Goal: Task Accomplishment & Management: Use online tool/utility

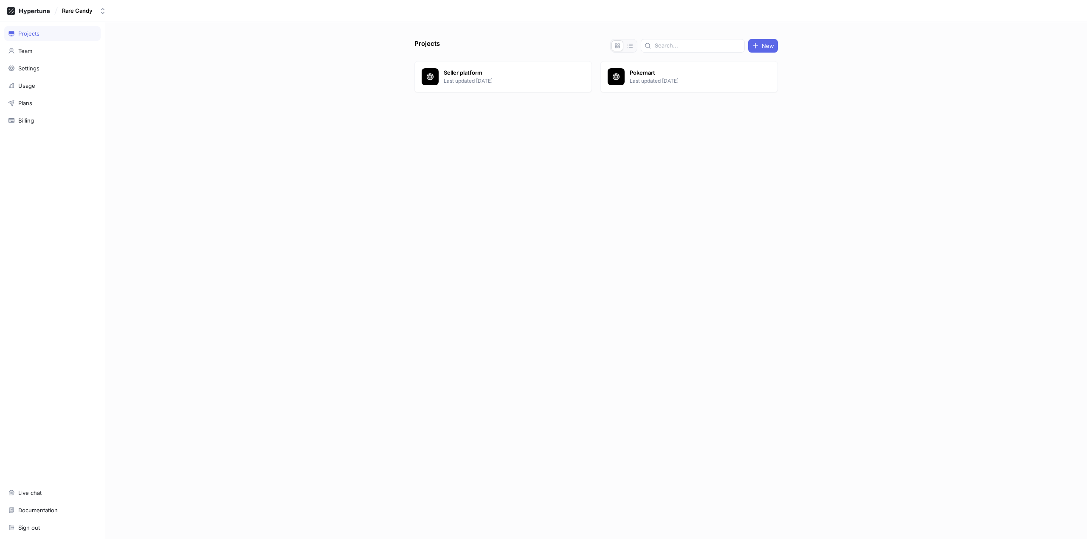
click at [479, 81] on p "Last updated 3 days ago" at bounding box center [505, 81] width 123 height 8
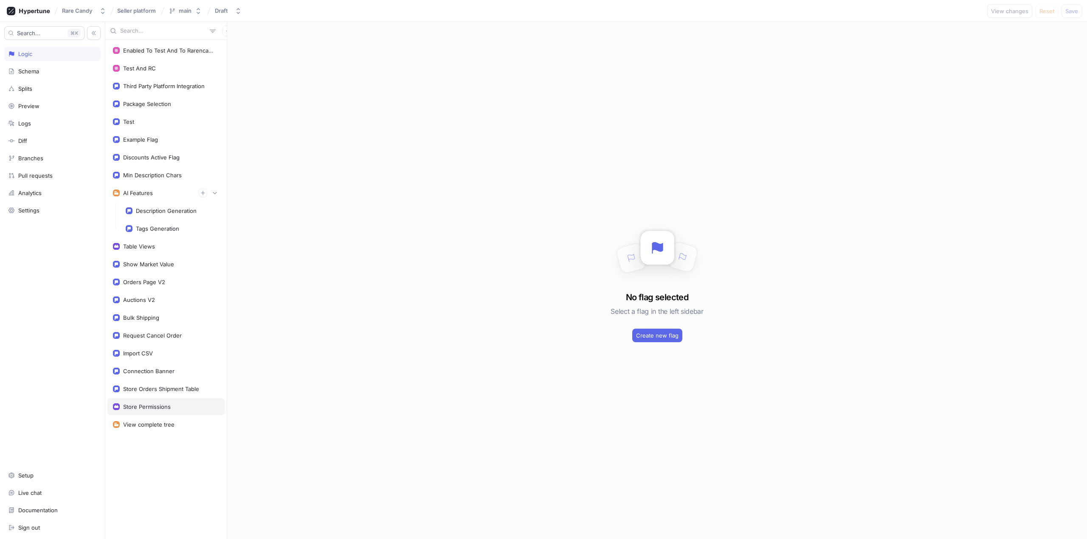
click at [153, 405] on div "Store Permissions" at bounding box center [147, 407] width 48 height 7
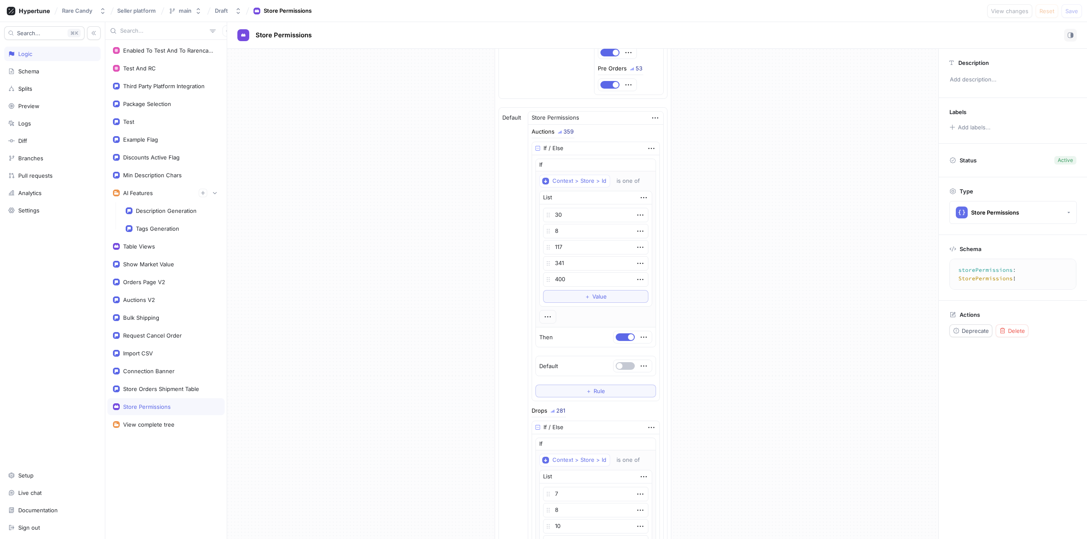
scroll to position [340, 0]
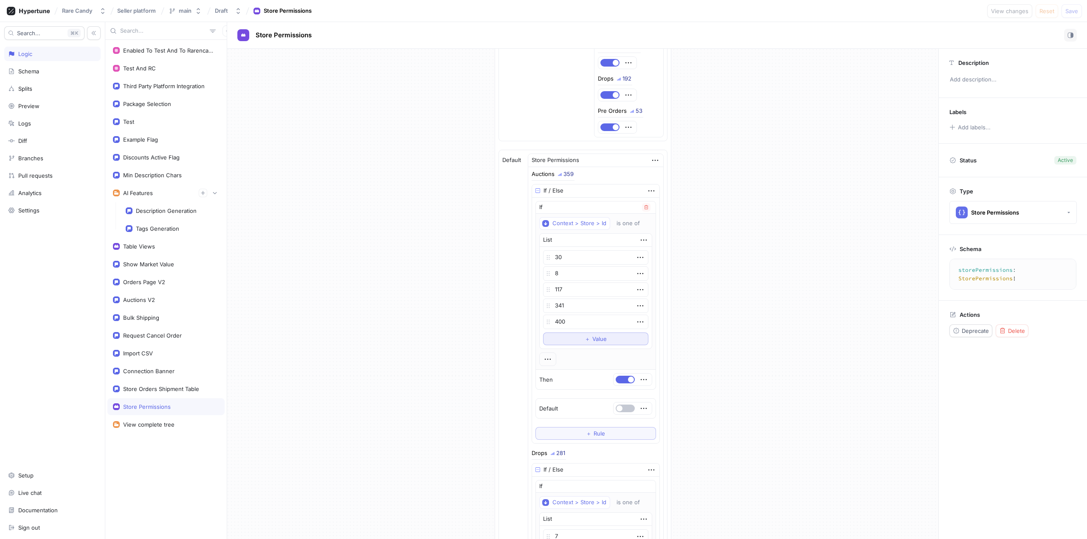
click at [598, 343] on button "＋ Value" at bounding box center [595, 339] width 105 height 13
click at [594, 339] on textarea at bounding box center [595, 338] width 105 height 14
type textarea "x"
type textarea "437"
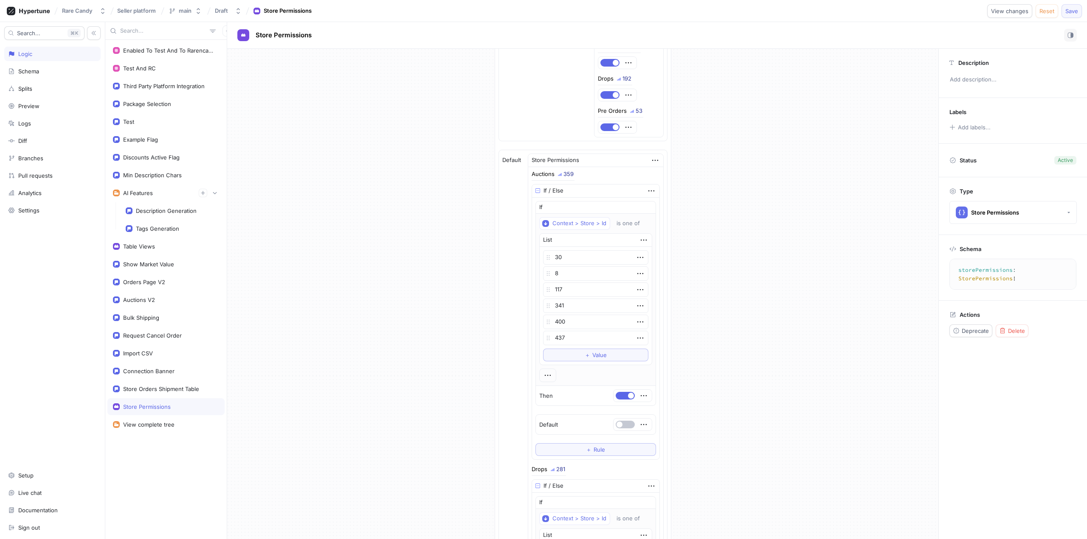
click at [1067, 8] on span "Save" at bounding box center [1071, 10] width 13 height 5
type textarea "x"
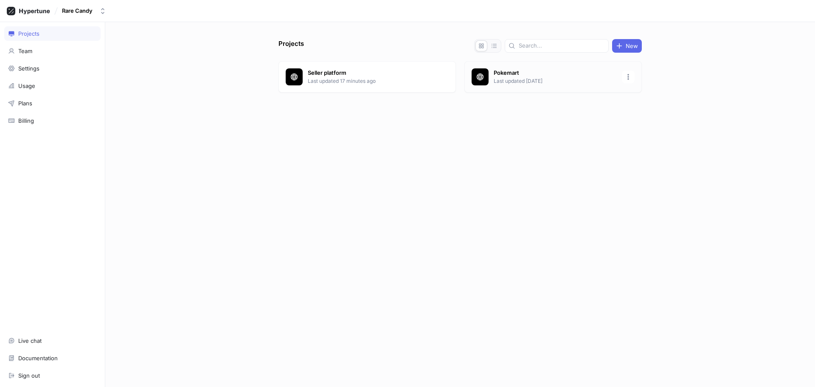
click at [497, 68] on div "Pokemart Last updated [DATE]" at bounding box center [552, 76] width 177 height 31
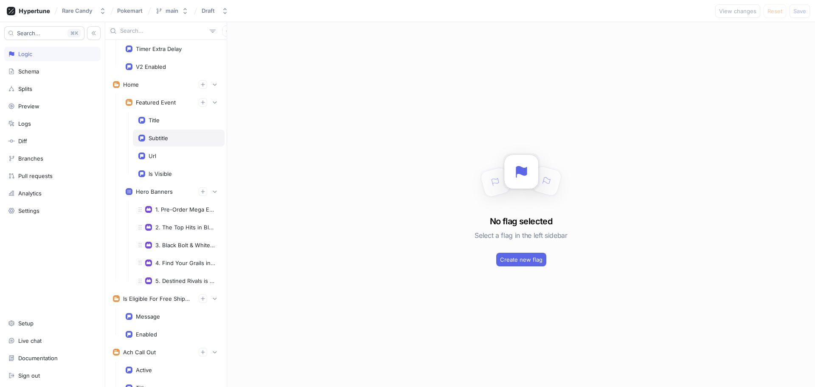
scroll to position [1358, 0]
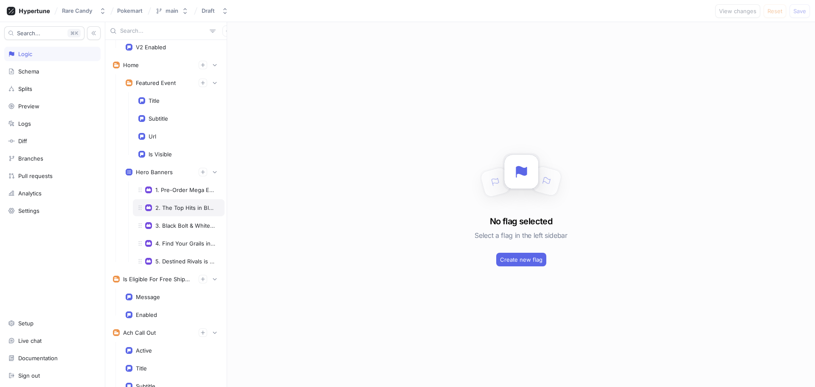
click at [176, 211] on div "2. The Top Hits in Black Bolt & White Flare" at bounding box center [185, 207] width 60 height 7
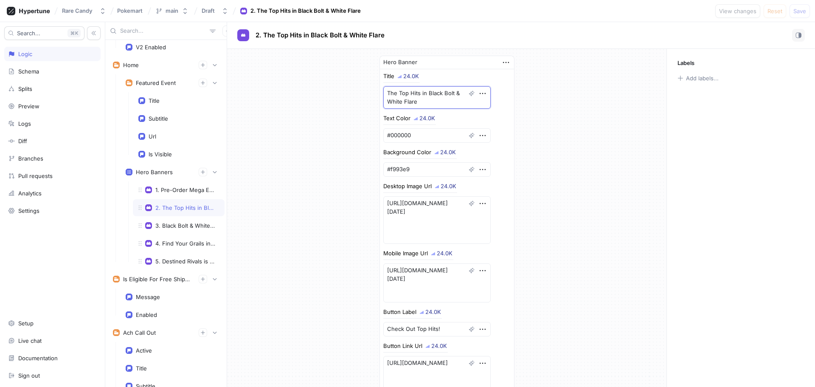
drag, startPoint x: 433, startPoint y: 103, endPoint x: 381, endPoint y: 90, distance: 53.3
click at [383, 90] on textarea "The Top Hits in Black Bolt & White Flare" at bounding box center [436, 97] width 107 height 22
type textarea "x"
type textarea "G"
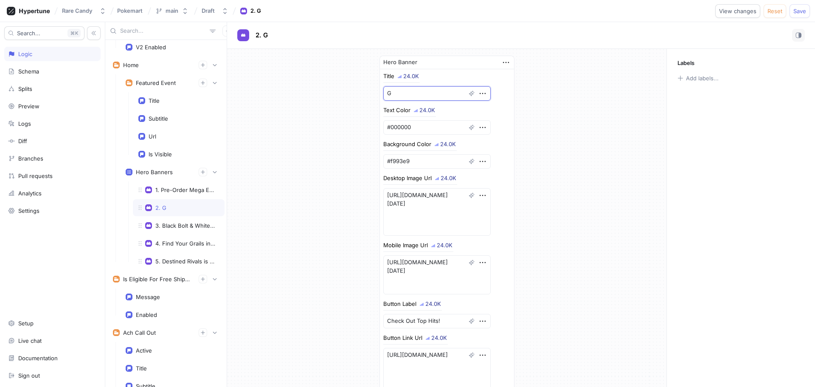
type textarea "x"
type textarea "Gr"
type textarea "x"
type textarea "Gra"
type textarea "x"
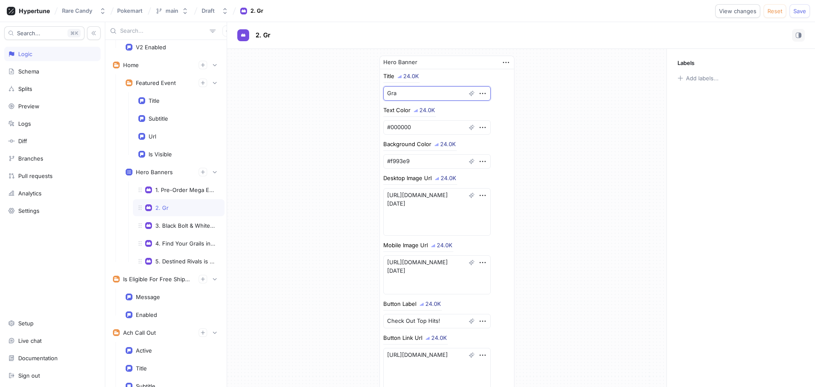
type textarea "Grad"
type textarea "x"
type textarea "Grade"
type textarea "x"
type textarea "Graded"
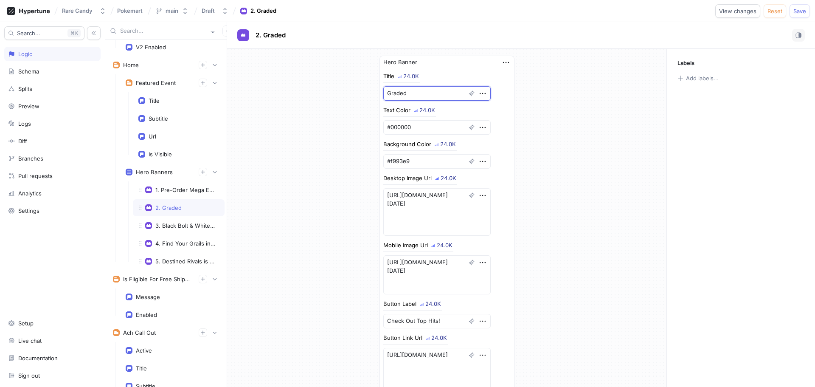
type textarea "x"
type textarea "Graded C"
type textarea "x"
type textarea "Graded Ca"
type textarea "x"
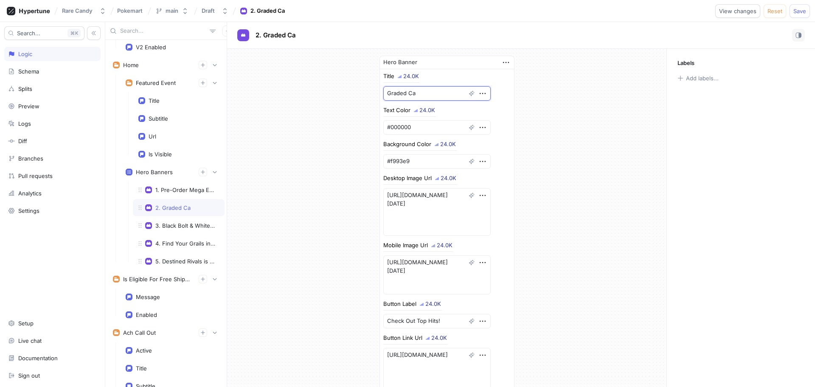
type textarea "Graded Car"
type textarea "x"
type textarea "Graded Card"
type textarea "x"
type textarea "Graded Cards"
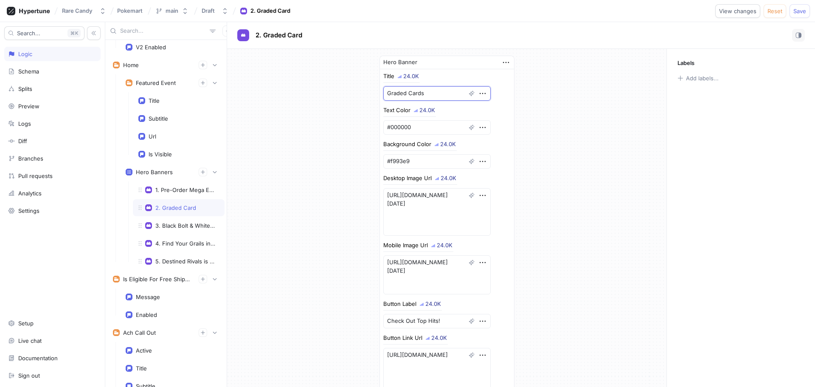
type textarea "x"
type textarea "Graded Cards"
type textarea "x"
type textarea "Graded Cards U"
type textarea "x"
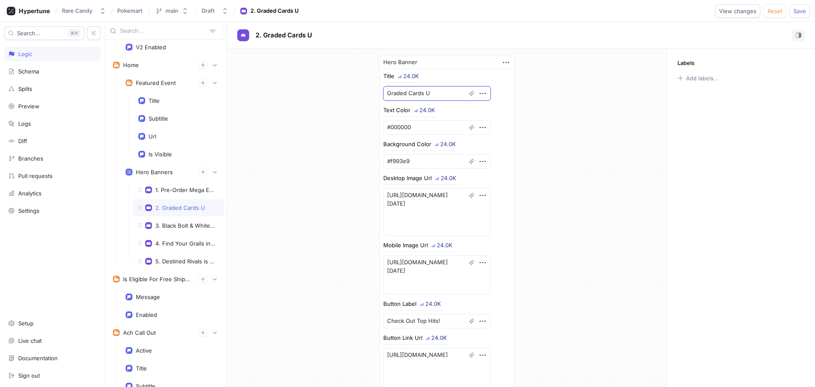
type textarea "Graded Cards Un"
type textarea "x"
type textarea "Graded Cards Und"
type textarea "x"
type textarea "Graded Cards Unde"
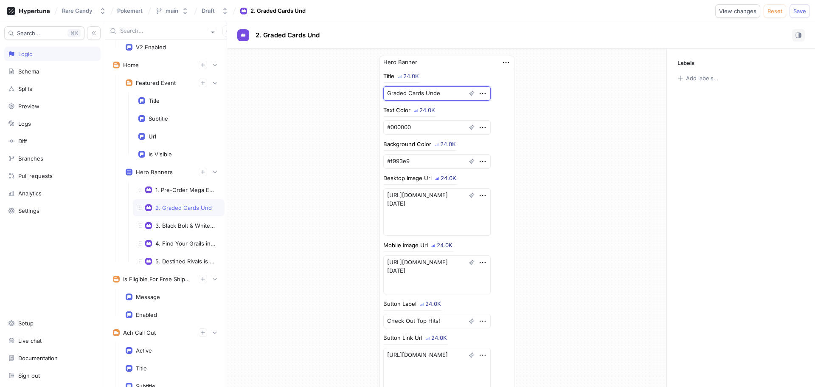
type textarea "x"
type textarea "Graded Cards Under"
type textarea "x"
type textarea "Graded Cards Under"
type textarea "x"
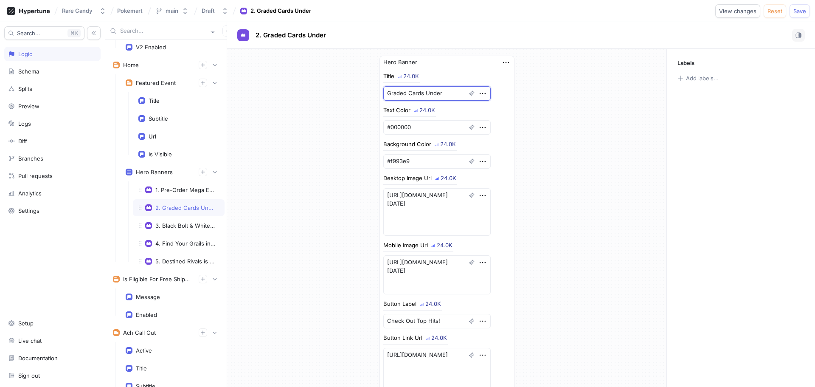
type textarea "Graded Cards Under $"
type textarea "x"
type textarea "Graded Cards Under $1"
type textarea "x"
type textarea "Graded Cards Under $10"
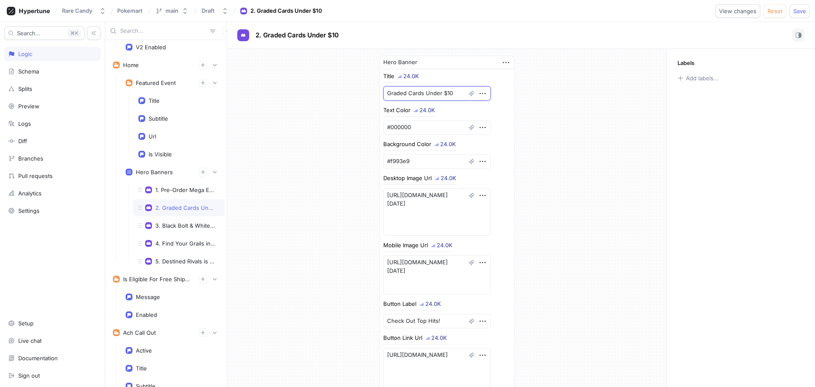
type textarea "x"
type textarea "Graded Cards Under $100"
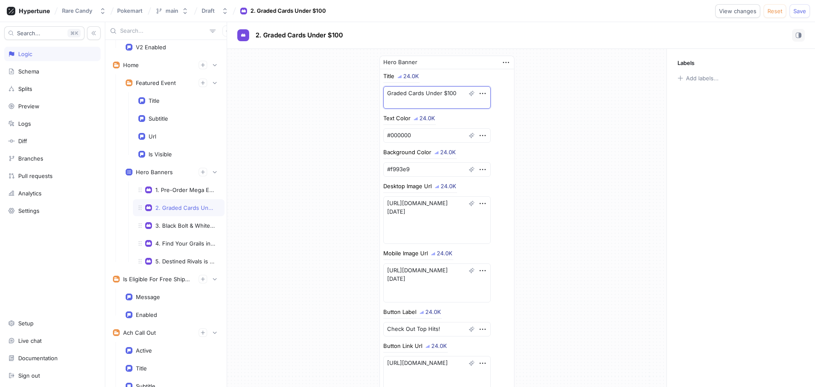
type textarea "x"
type textarea "Graded Cards Under $100"
drag, startPoint x: 445, startPoint y: 239, endPoint x: 399, endPoint y: 215, distance: 51.7
click at [399, 215] on textarea "[URL][DOMAIN_NAME][DATE]" at bounding box center [436, 220] width 107 height 48
paste textarea "May/05.06_GradedCardsUnder100_desktop"
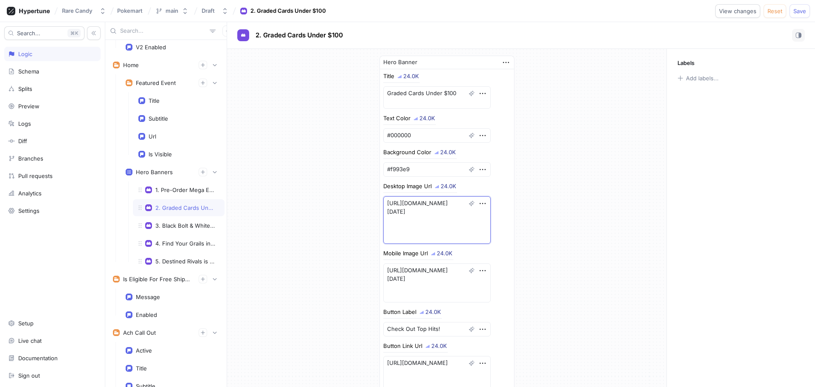
type textarea "x"
type textarea "[URL][DOMAIN_NAME][DATE]"
type textarea "x"
type textarea "[URL][DOMAIN_NAME][DATE]"
drag, startPoint x: 432, startPoint y: 293, endPoint x: 404, endPoint y: 281, distance: 30.6
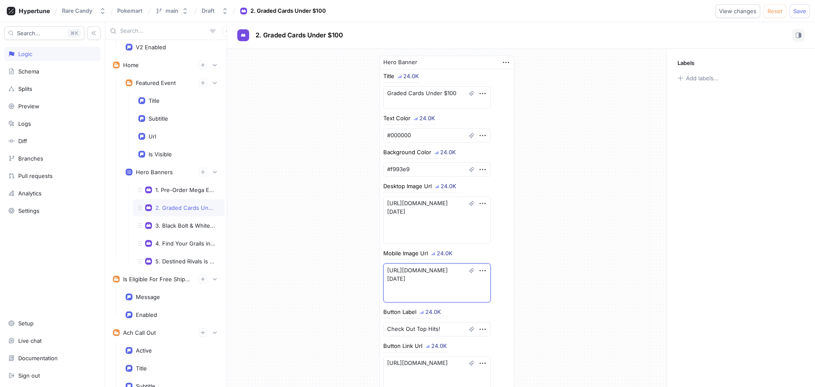
click at [404, 281] on textarea "[URL][DOMAIN_NAME][DATE]" at bounding box center [436, 282] width 107 height 39
paste textarea "May/05.06_GradedCardsUnder100_mobile"
type textarea "x"
type textarea "[URL][DOMAIN_NAME][DATE]"
click at [545, 273] on div "Hero Banner Title 24.0K Graded Cards Under $100 Text Color 24.0K #000000 Backgr…" at bounding box center [446, 265] width 439 height 433
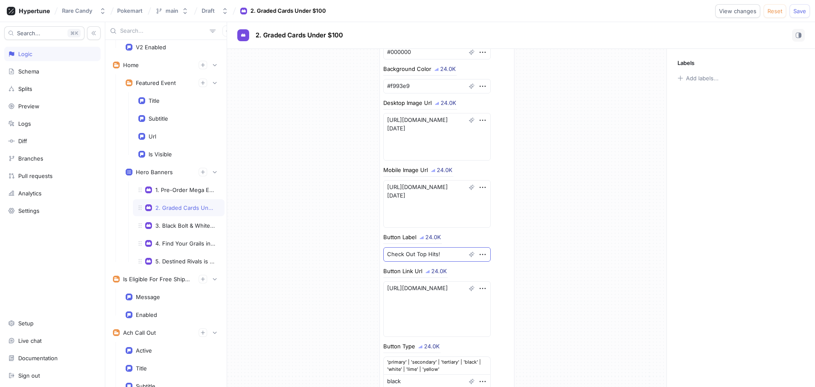
scroll to position [85, 0]
click at [443, 250] on textarea "Check Out Top Hits!" at bounding box center [436, 252] width 107 height 14
type textarea "x"
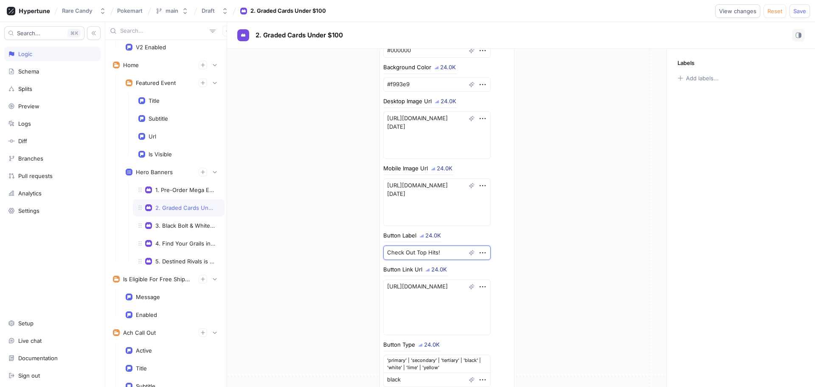
type textarea "S"
type textarea "x"
type textarea "Sh"
type textarea "x"
type textarea "Sho"
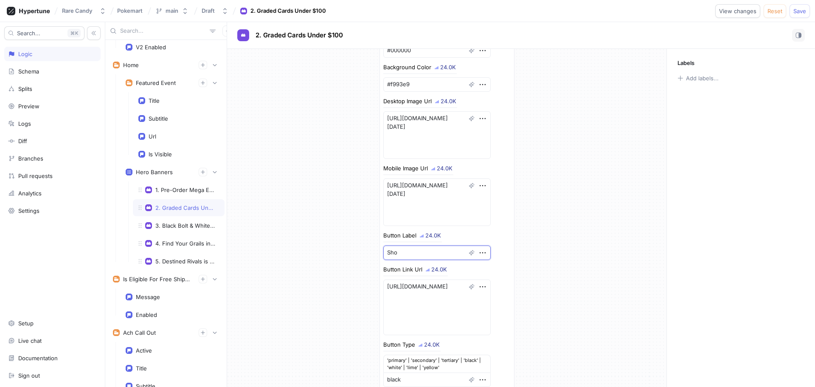
type textarea "x"
type textarea "Shop"
type textarea "x"
type textarea "Shop"
type textarea "x"
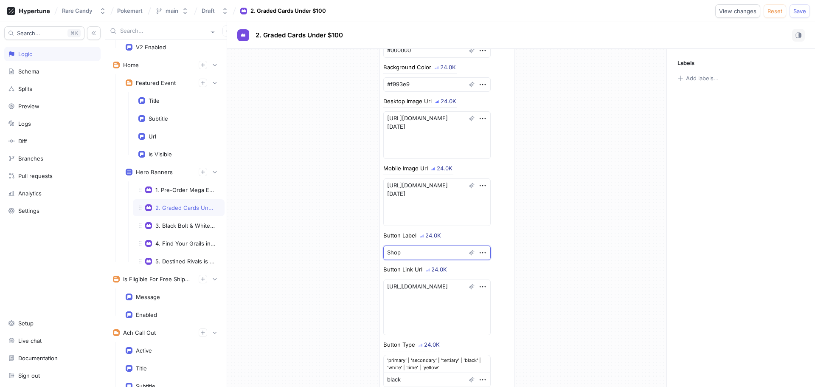
type textarea "Shop B"
type textarea "x"
type textarea "Shop Bu"
type textarea "x"
type textarea "Shop Bud"
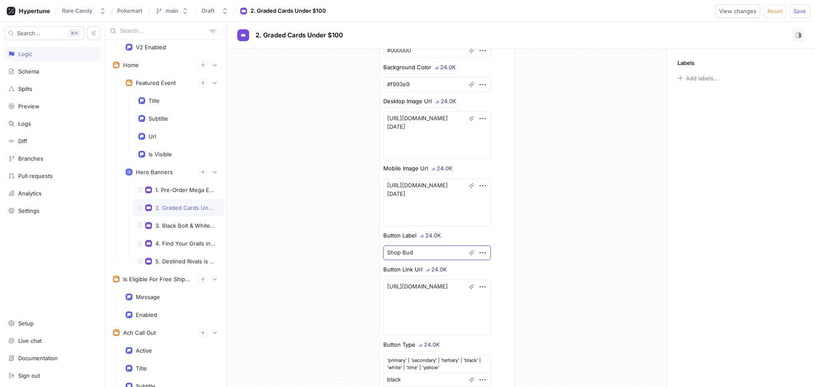
type textarea "x"
type textarea "Shop Budg"
type textarea "x"
type textarea "Shop Budge"
type textarea "x"
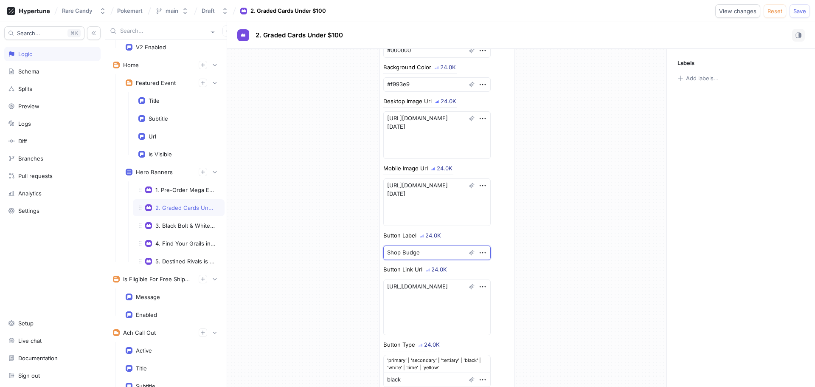
type textarea "Shop Budget"
type textarea "x"
type textarea "Shop Budget"
type textarea "x"
type textarea "Shop Budget D"
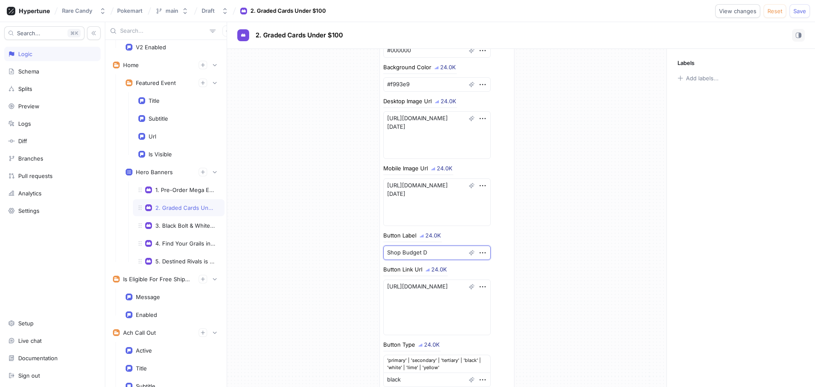
type textarea "x"
type textarea "Shop Budget Dr"
type textarea "x"
type textarea "Shop Budget D"
type textarea "x"
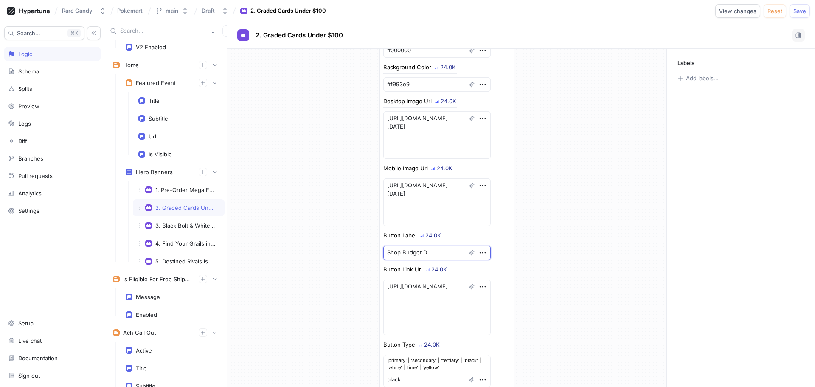
type textarea "Shop Budget"
type textarea "x"
type textarea "Shop Budget"
type textarea "x"
type textarea "Shop Budge"
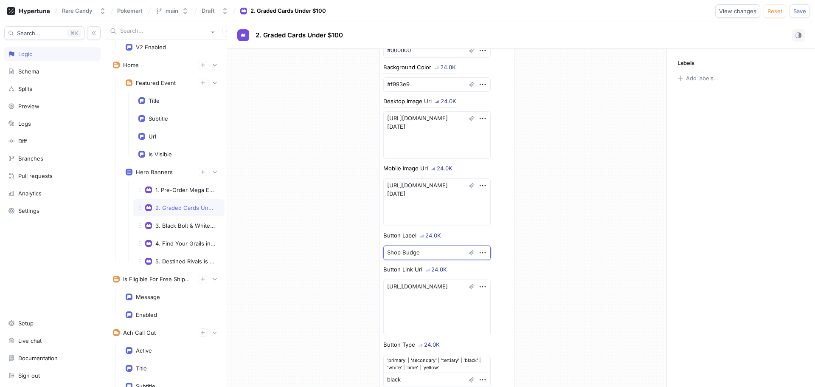
type textarea "x"
type textarea "Shop Budg"
type textarea "x"
type textarea "Shop Bud"
type textarea "x"
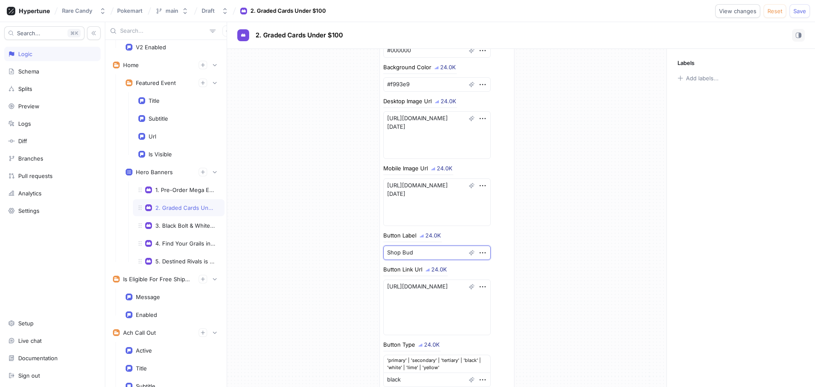
type textarea "Shop Bu"
type textarea "x"
type textarea "Shop"
type textarea "x"
type textarea "Shop"
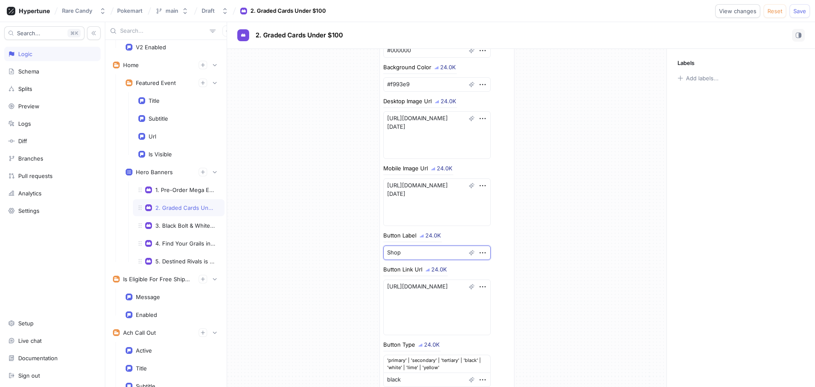
type textarea "x"
type textarea "Shop"
type textarea "x"
type textarea "Shop N"
type textarea "x"
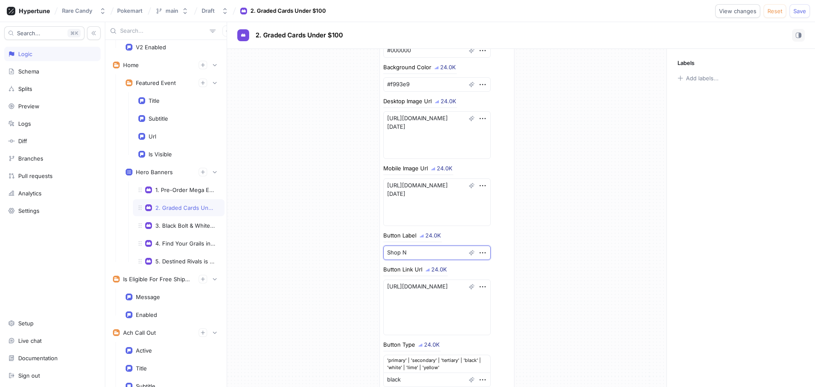
type textarea "Shop No"
type textarea "x"
type textarea "Shop Now"
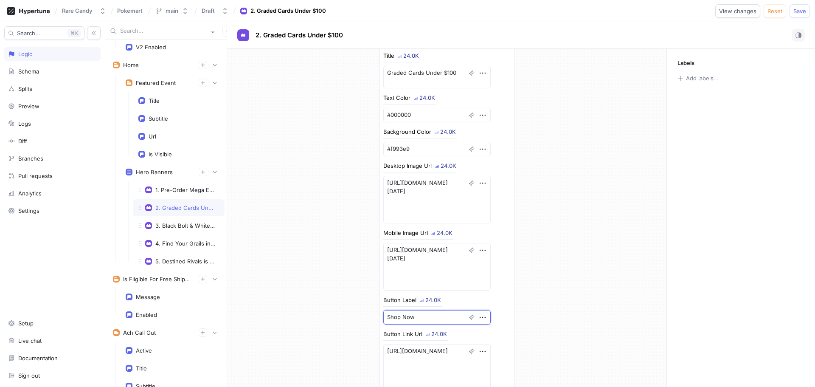
scroll to position [0, 0]
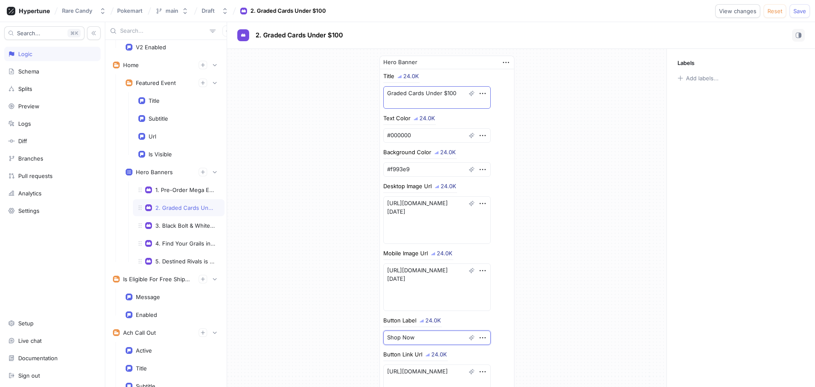
type textarea "x"
type textarea "Shop Now"
click at [385, 92] on textarea "Graded Cards Under $100" at bounding box center [436, 97] width 107 height 22
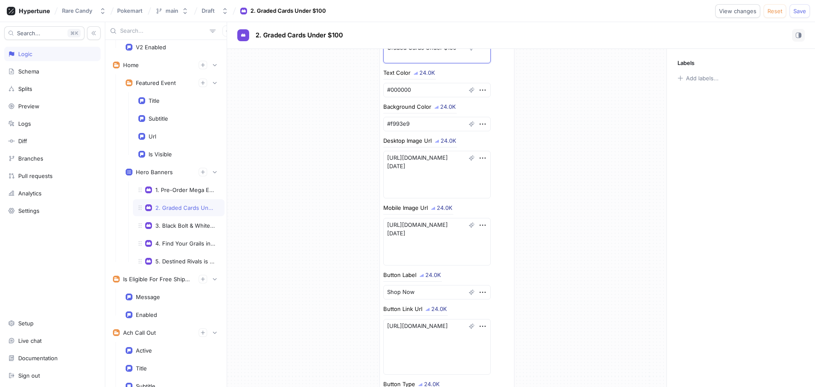
scroll to position [85, 0]
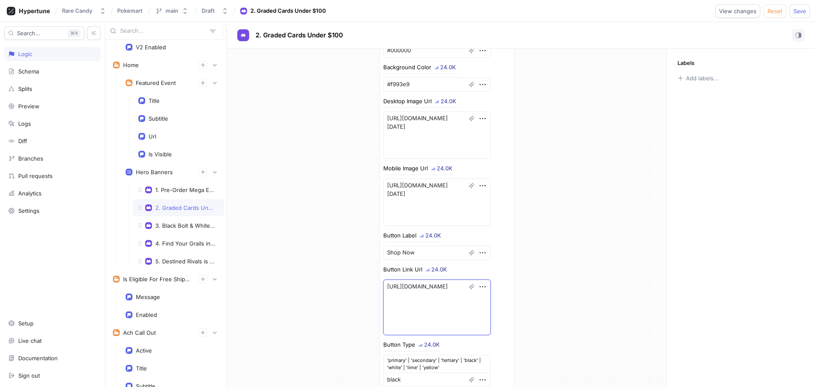
drag, startPoint x: 401, startPoint y: 294, endPoint x: 380, endPoint y: 287, distance: 22.3
click at [383, 287] on textarea "[URL][DOMAIN_NAME]" at bounding box center [436, 307] width 107 height 56
paste textarea "rarecandy/collections/under-100"
type textarea "x"
type textarea "[URL][DOMAIN_NAME]"
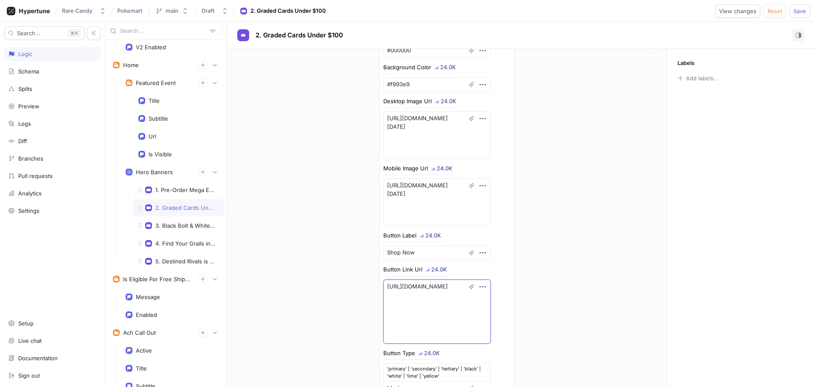
type textarea "x"
type textarea "[URL][DOMAIN_NAME]"
click at [803, 6] on button "Save" at bounding box center [799, 11] width 20 height 14
click at [142, 207] on span at bounding box center [140, 204] width 14 height 14
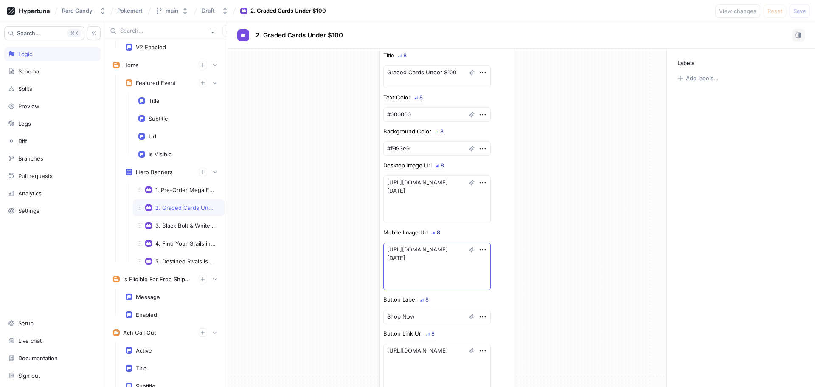
scroll to position [0, 0]
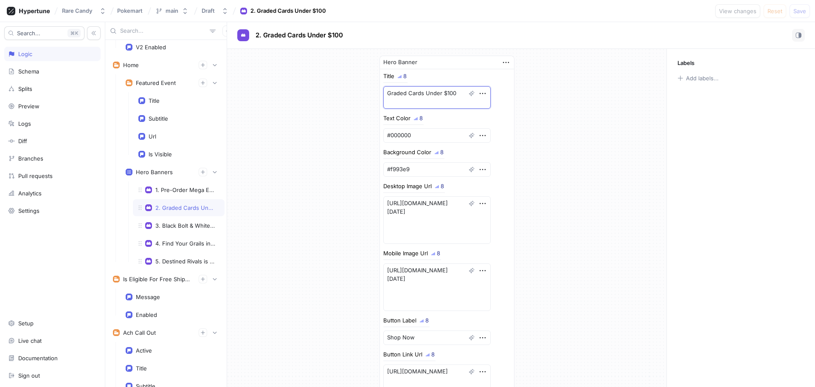
drag, startPoint x: 396, startPoint y: 96, endPoint x: 373, endPoint y: 90, distance: 23.3
click at [373, 90] on div "Hero Banner Title 8 Graded Cards Under $100 Text Color 8 #000000 Background Col…" at bounding box center [447, 270] width 149 height 442
drag, startPoint x: 416, startPoint y: 240, endPoint x: 363, endPoint y: 194, distance: 69.8
click at [363, 194] on div "Hero Banner Title 9 Graded Cards Under $100 Text Color 9 #000000 Background Col…" at bounding box center [446, 270] width 439 height 442
drag, startPoint x: 413, startPoint y: 304, endPoint x: 368, endPoint y: 267, distance: 58.8
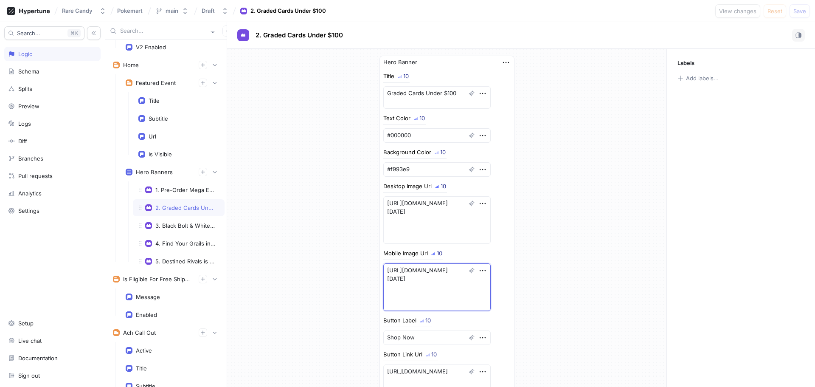
click at [368, 267] on div "Hero Banner Title 10 Graded Cards Under $100 Text Color 10 #000000 Background C…" at bounding box center [446, 270] width 439 height 442
drag, startPoint x: 416, startPoint y: 338, endPoint x: 323, endPoint y: 331, distance: 92.4
click at [323, 331] on div "Hero Banner Title 11 Graded Cards Under $100 Text Color 11 #000000 Background C…" at bounding box center [446, 270] width 439 height 442
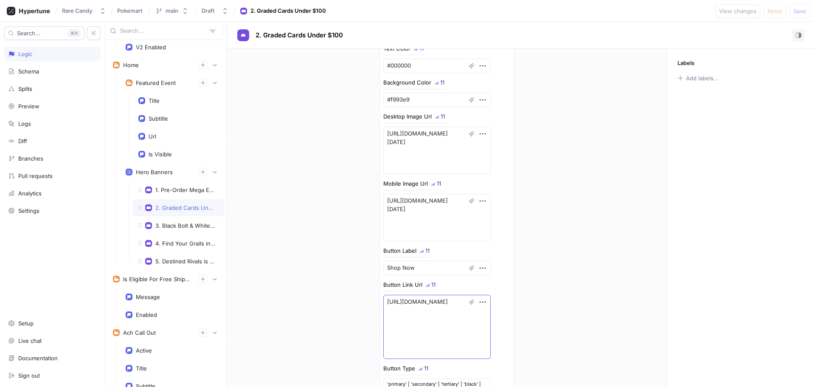
scroll to position [85, 0]
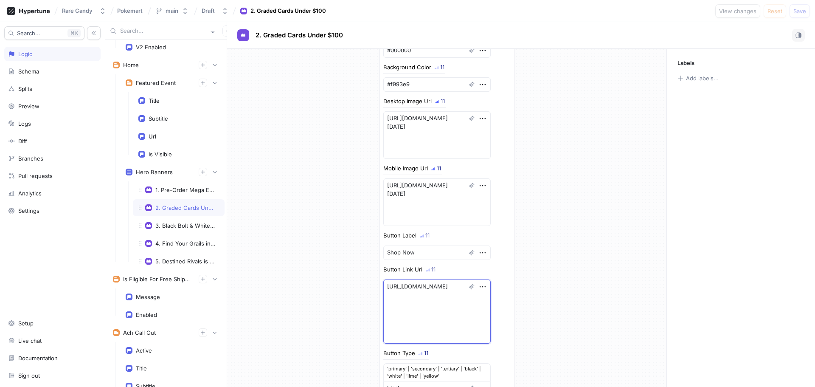
drag, startPoint x: 401, startPoint y: 337, endPoint x: 376, endPoint y: 284, distance: 58.7
click at [376, 284] on div "Hero Banner Title 11 Graded Cards Under $100 Text Color 11 #000000 Background C…" at bounding box center [447, 185] width 149 height 442
click at [405, 343] on textarea "[URL][DOMAIN_NAME]" at bounding box center [436, 311] width 107 height 64
drag, startPoint x: 398, startPoint y: 336, endPoint x: 421, endPoint y: 331, distance: 23.1
click at [421, 331] on textarea "[URL][DOMAIN_NAME]" at bounding box center [436, 311] width 107 height 64
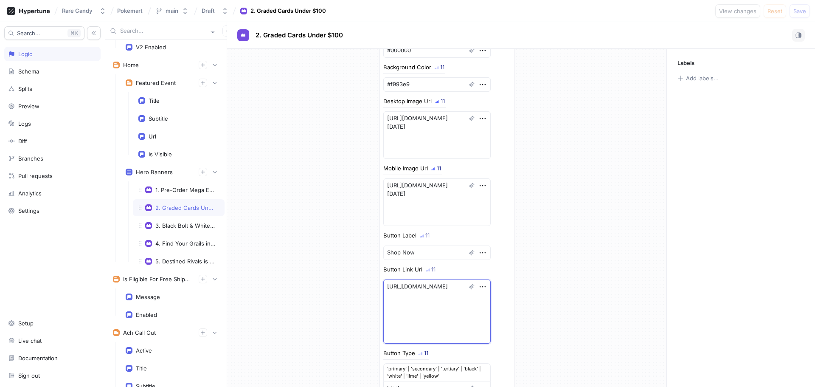
type textarea "x"
type textarea "[URL][DOMAIN_NAME]"
type textarea "x"
type textarea "[URL][DOMAIN_NAME]"
type textarea "x"
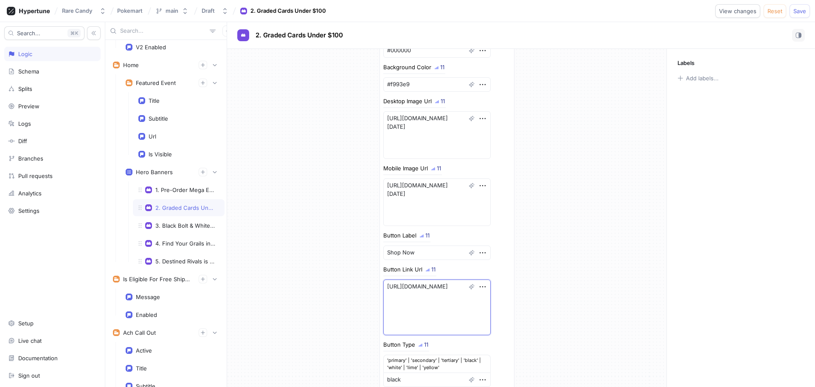
type textarea "[URL][DOMAIN_NAME]"
type textarea "x"
type textarea "[URL][DOMAIN_NAME]"
type textarea "x"
type textarea "[URL][DOMAIN_NAME]"
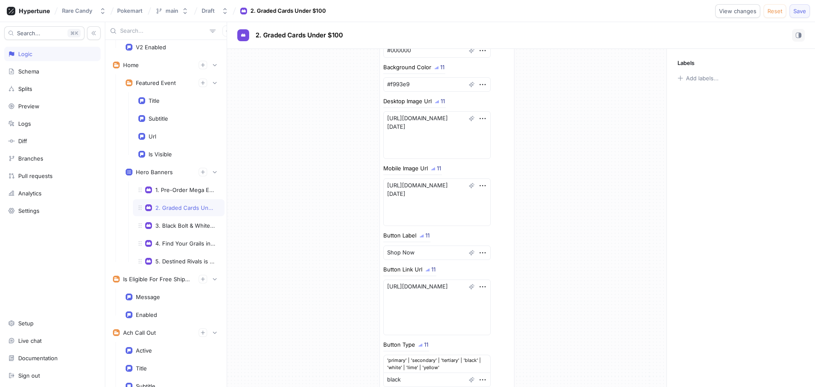
click at [797, 12] on span "Save" at bounding box center [799, 10] width 13 height 5
drag, startPoint x: 435, startPoint y: 329, endPoint x: 378, endPoint y: 282, distance: 74.5
click at [380, 282] on div "Title 11 Graded Cards Under $100 Text Color 11 #000000 Background Color 11 #f99…" at bounding box center [447, 187] width 134 height 406
drag, startPoint x: 418, startPoint y: 250, endPoint x: 346, endPoint y: 247, distance: 71.4
click at [346, 247] on div "Hero Banner Title 1 Graded Cards Under $100 Text Color 1 #000000 Background Col…" at bounding box center [446, 180] width 439 height 433
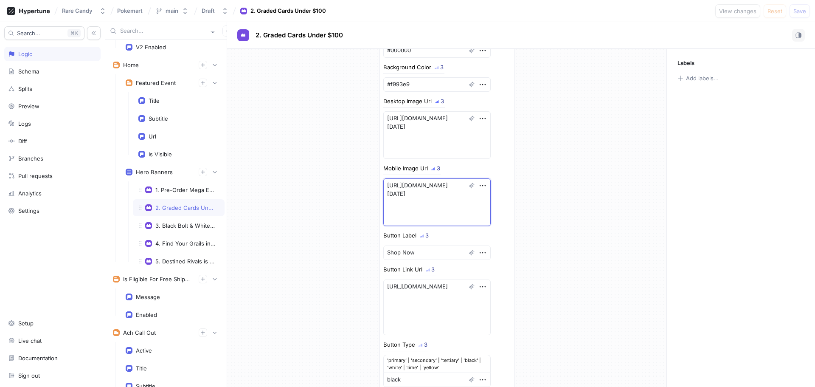
drag, startPoint x: 439, startPoint y: 219, endPoint x: 333, endPoint y: 175, distance: 114.9
click at [333, 175] on div "Hero Banner Title 3 Graded Cards Under $100 Text Color 3 #000000 Background Col…" at bounding box center [446, 180] width 439 height 433
drag, startPoint x: 416, startPoint y: 146, endPoint x: 353, endPoint y: 114, distance: 70.4
click at [353, 114] on div "Hero Banner Title 3 Graded Cards Under $100 Text Color 3 #000000 Background Col…" at bounding box center [446, 180] width 439 height 433
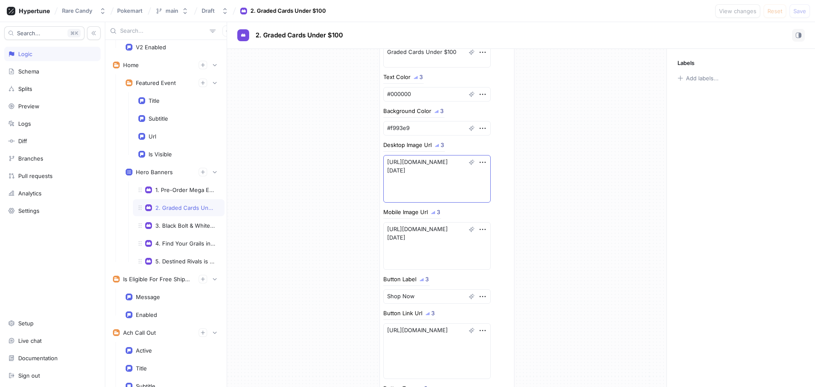
scroll to position [0, 0]
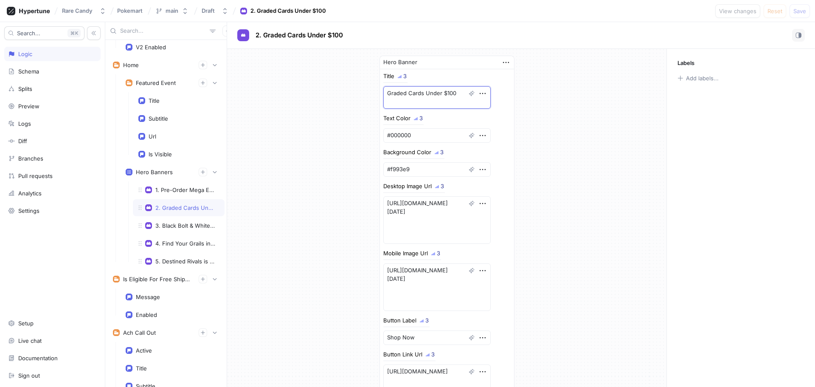
drag, startPoint x: 417, startPoint y: 101, endPoint x: 369, endPoint y: 88, distance: 49.6
click at [369, 88] on div "Hero Banner Title 3 Graded Cards Under $100 Text Color 3 #000000 Background Col…" at bounding box center [446, 265] width 439 height 433
type textarea "x"
